Goal: Information Seeking & Learning: Understand process/instructions

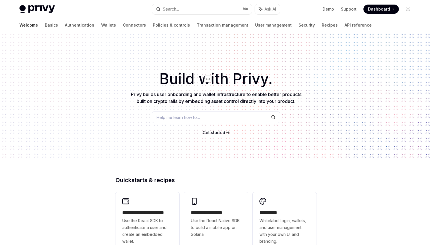
click at [179, 77] on span "Build with Privy." at bounding box center [216, 79] width 113 height 10
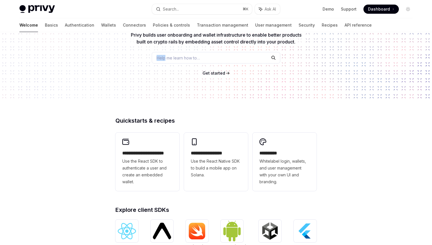
click at [179, 77] on div "​ Build with Privy. Privy builds user onboarding and wallet infrastructure to e…" at bounding box center [216, 37] width 432 height 128
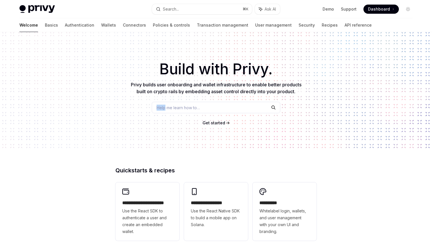
scroll to position [7, 0]
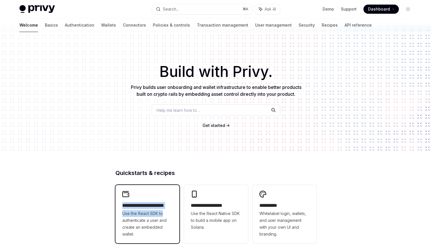
drag, startPoint x: 111, startPoint y: 203, endPoint x: 169, endPoint y: 213, distance: 59.2
click at [169, 213] on span "Use the React SDK to authenticate a user and create an embedded wallet." at bounding box center [147, 223] width 50 height 27
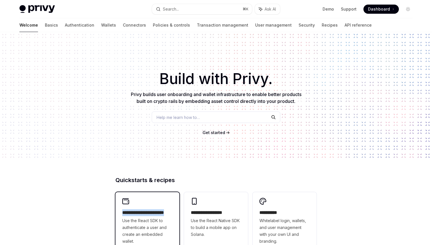
drag, startPoint x: 111, startPoint y: 211, endPoint x: 174, endPoint y: 212, distance: 63.2
click at [195, 181] on h2 "​ Quickstarts & recipes" at bounding box center [216, 180] width 201 height 6
